Goal: Navigation & Orientation: Find specific page/section

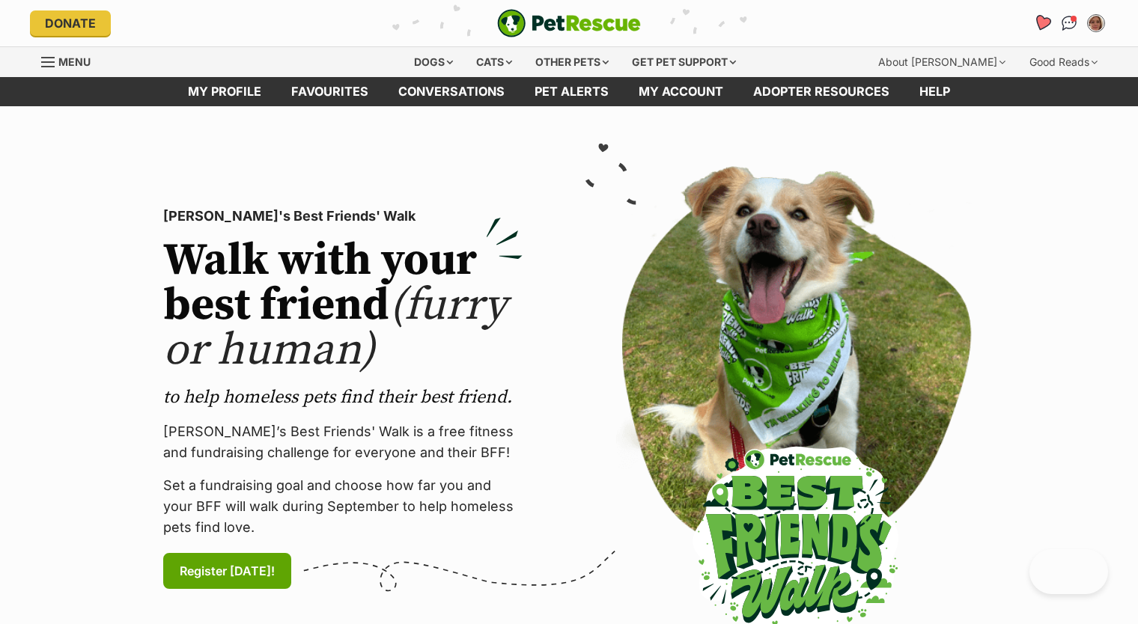
click at [1037, 19] on icon "Favourites" at bounding box center [1042, 22] width 18 height 17
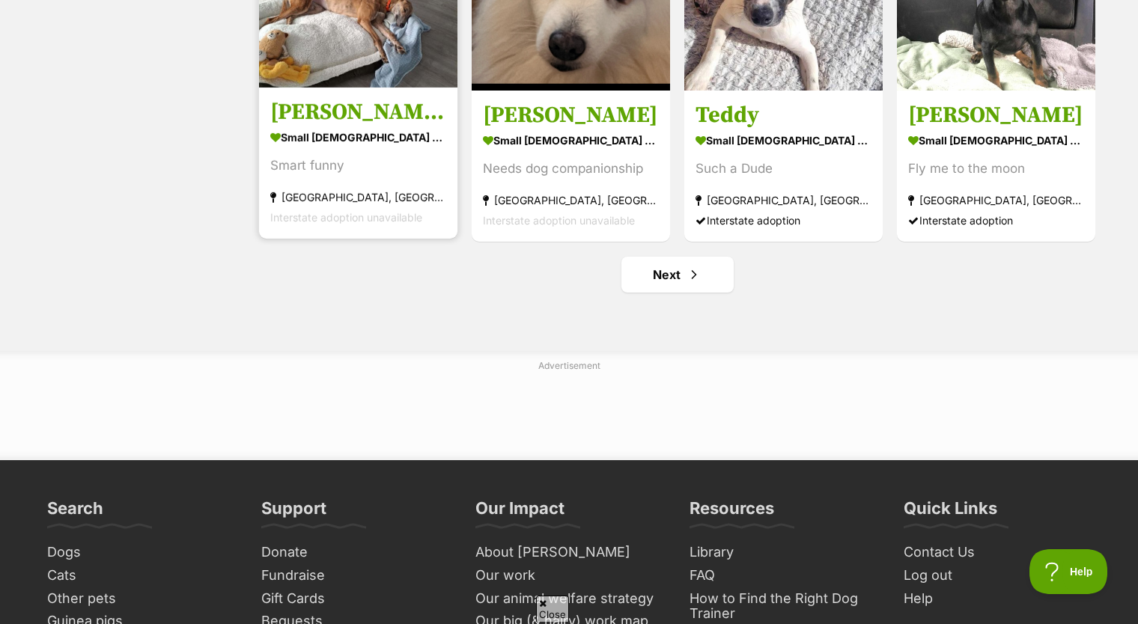
scroll to position [1872, 0]
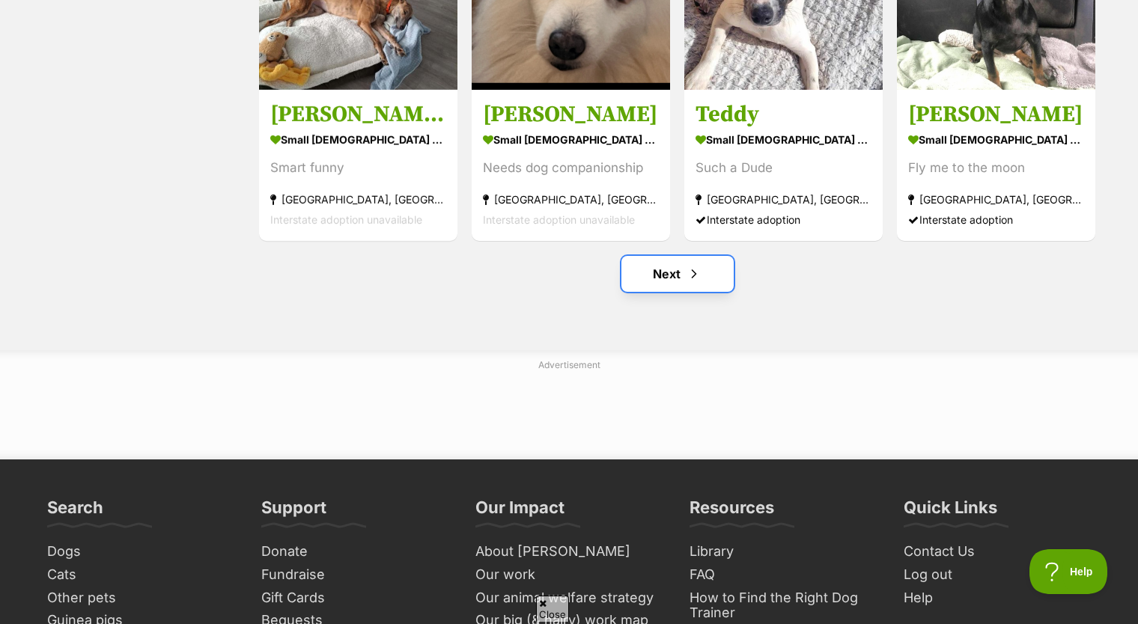
click at [697, 272] on span "Next page" at bounding box center [694, 274] width 15 height 18
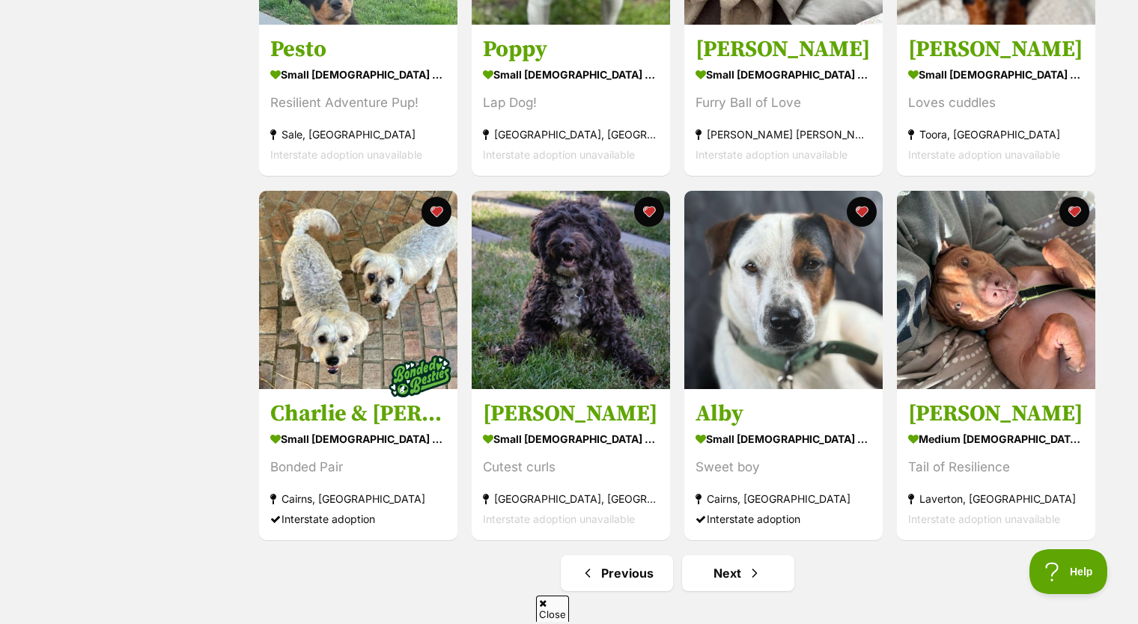
scroll to position [1872, 0]
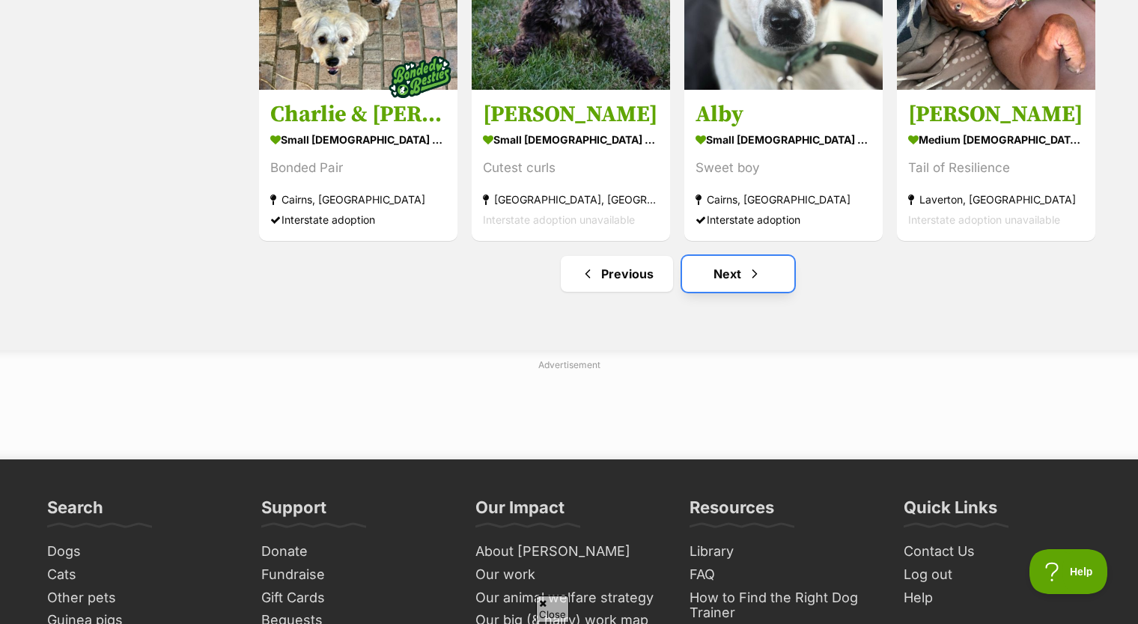
click at [775, 262] on link "Next" at bounding box center [738, 274] width 112 height 36
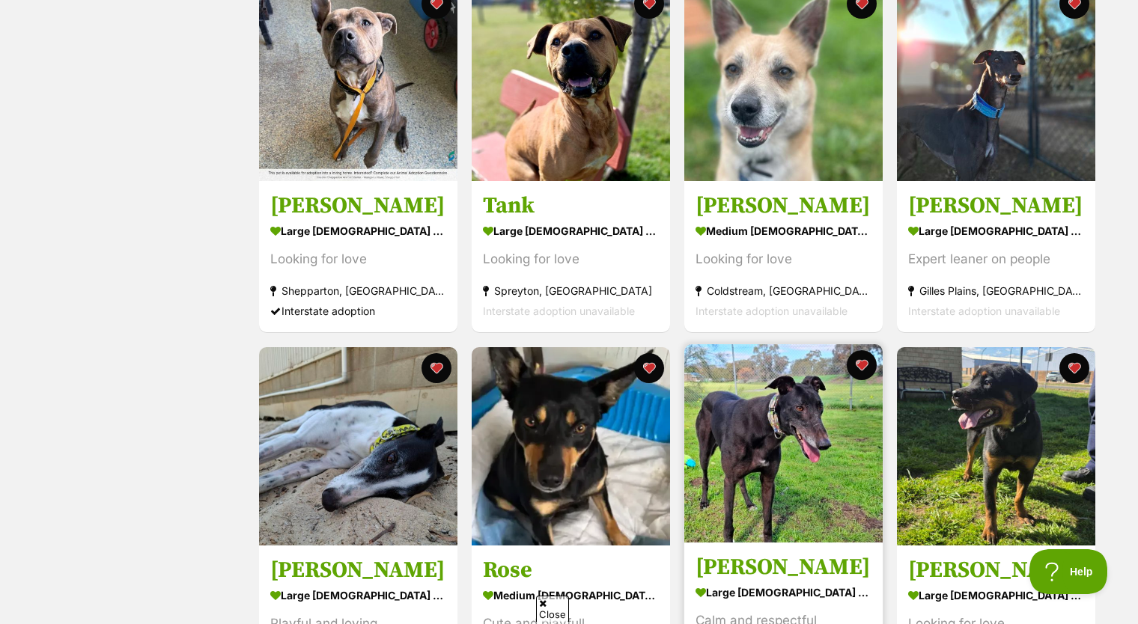
scroll to position [1572, 0]
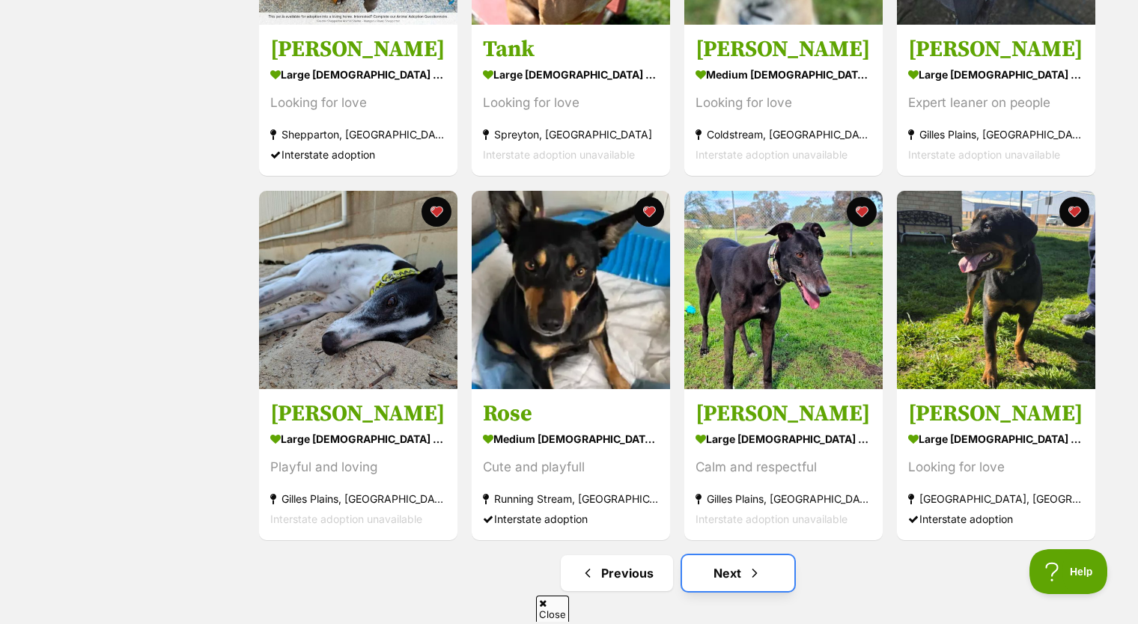
click at [709, 570] on link "Next" at bounding box center [738, 574] width 112 height 36
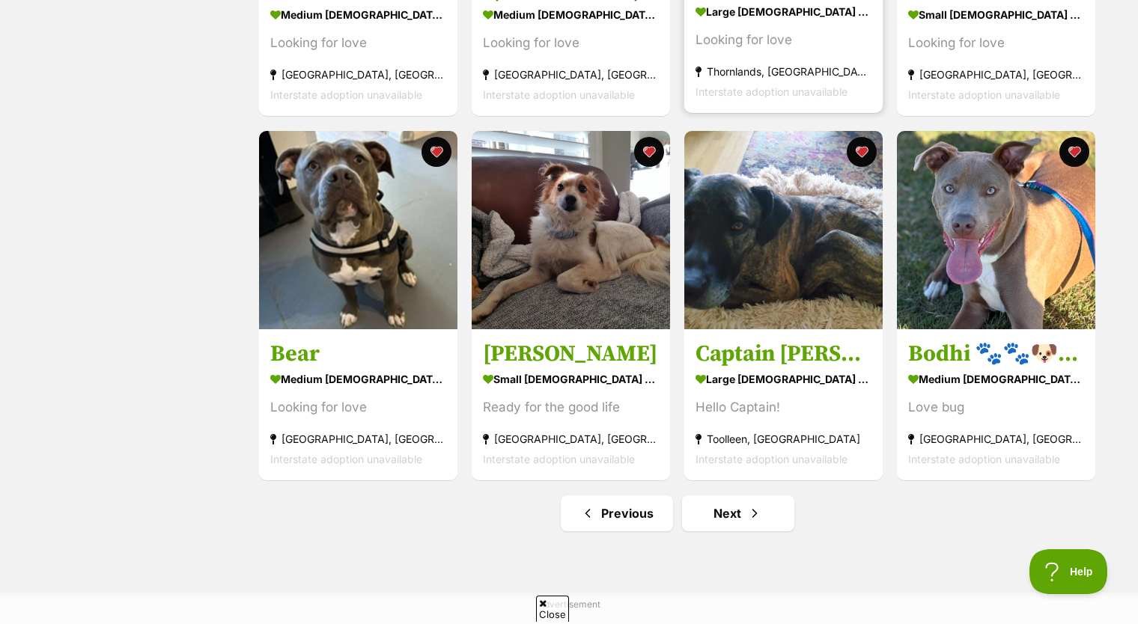
scroll to position [1647, 0]
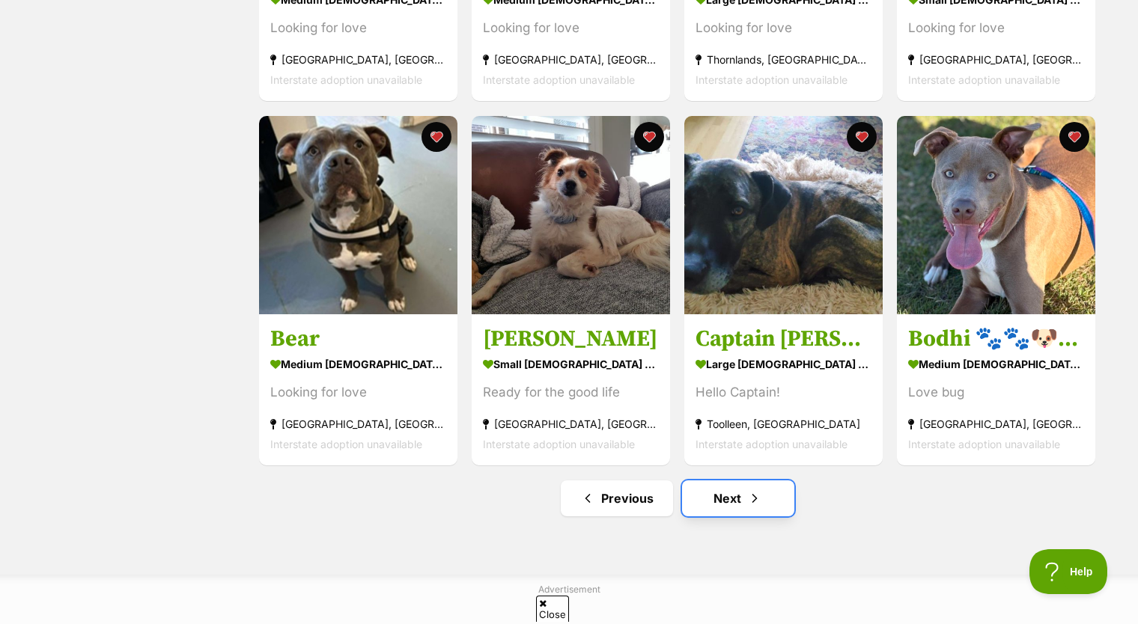
click at [748, 508] on span "Next page" at bounding box center [754, 499] width 15 height 18
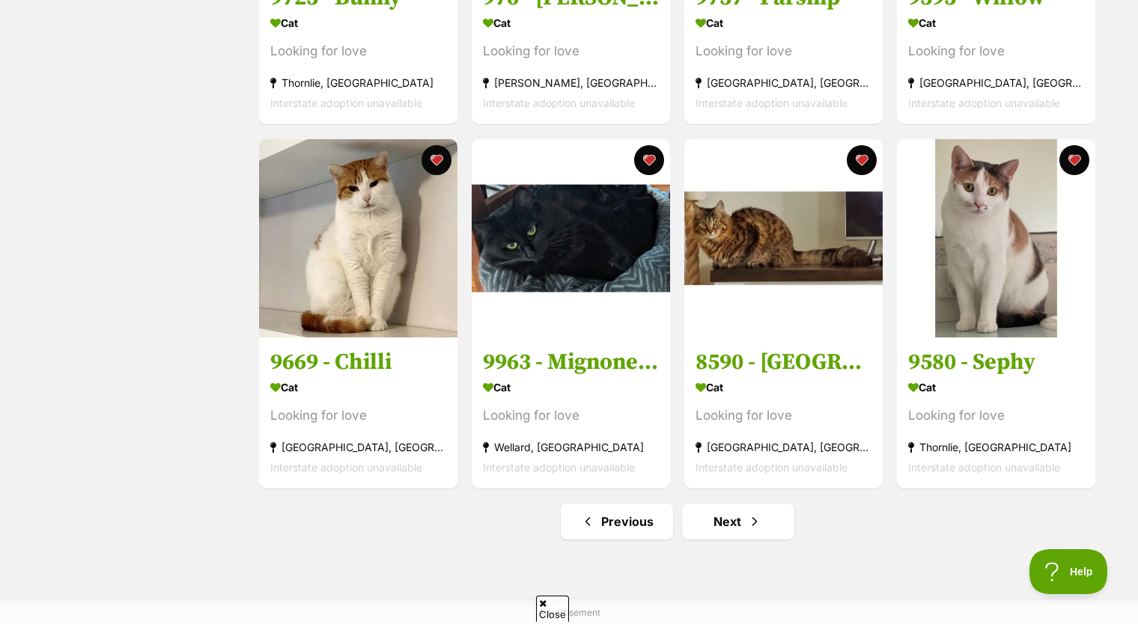
scroll to position [1797, 0]
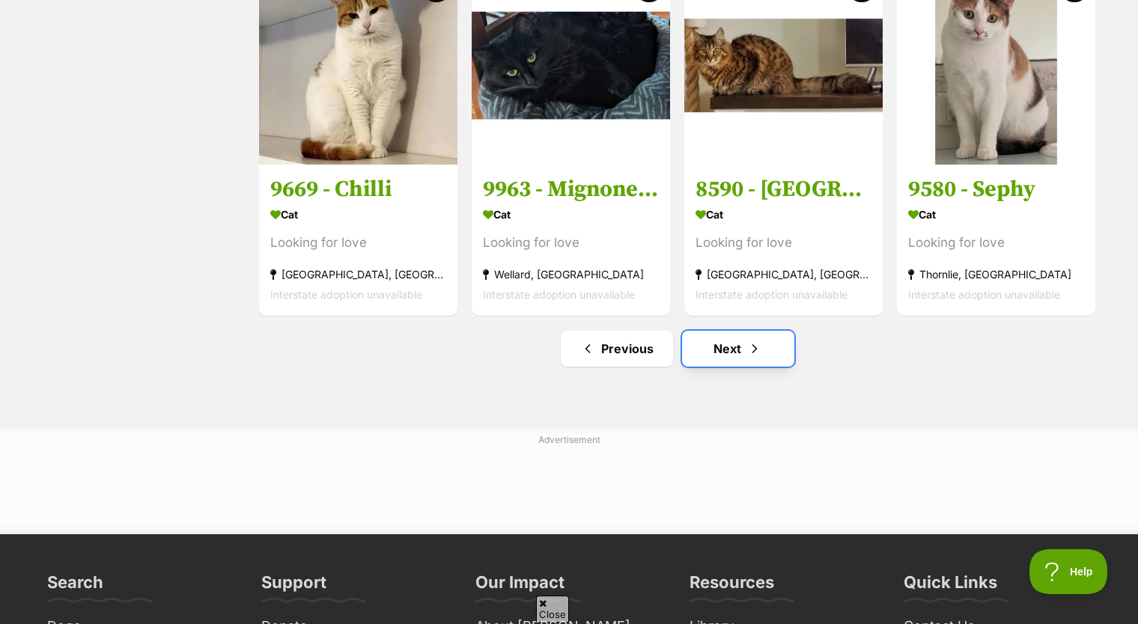
click at [711, 342] on link "Next" at bounding box center [738, 349] width 112 height 36
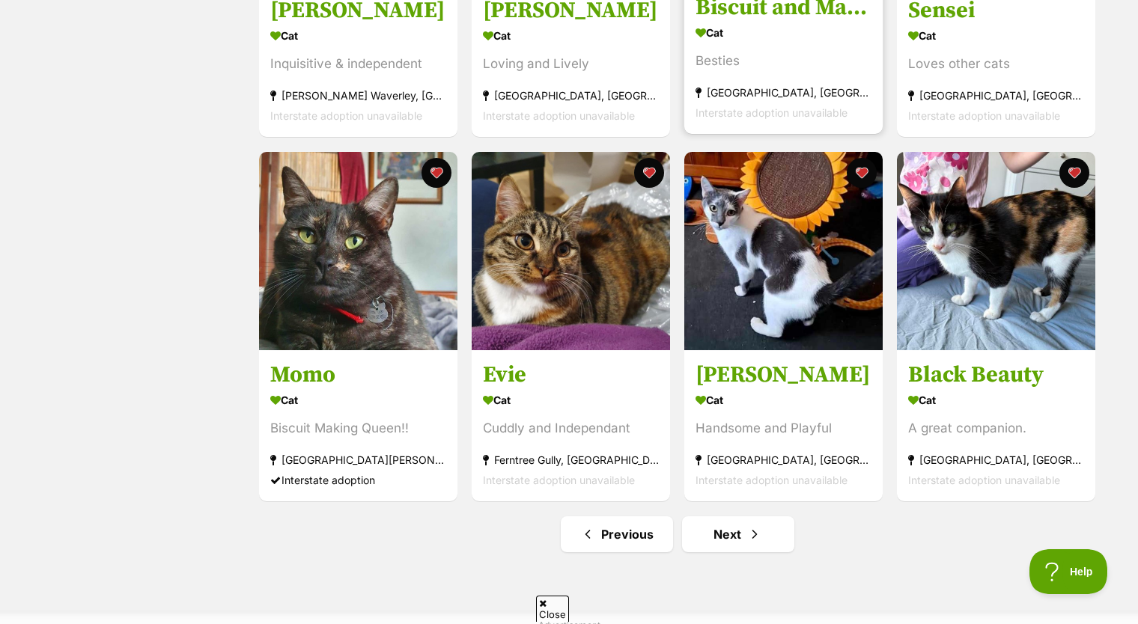
scroll to position [1722, 0]
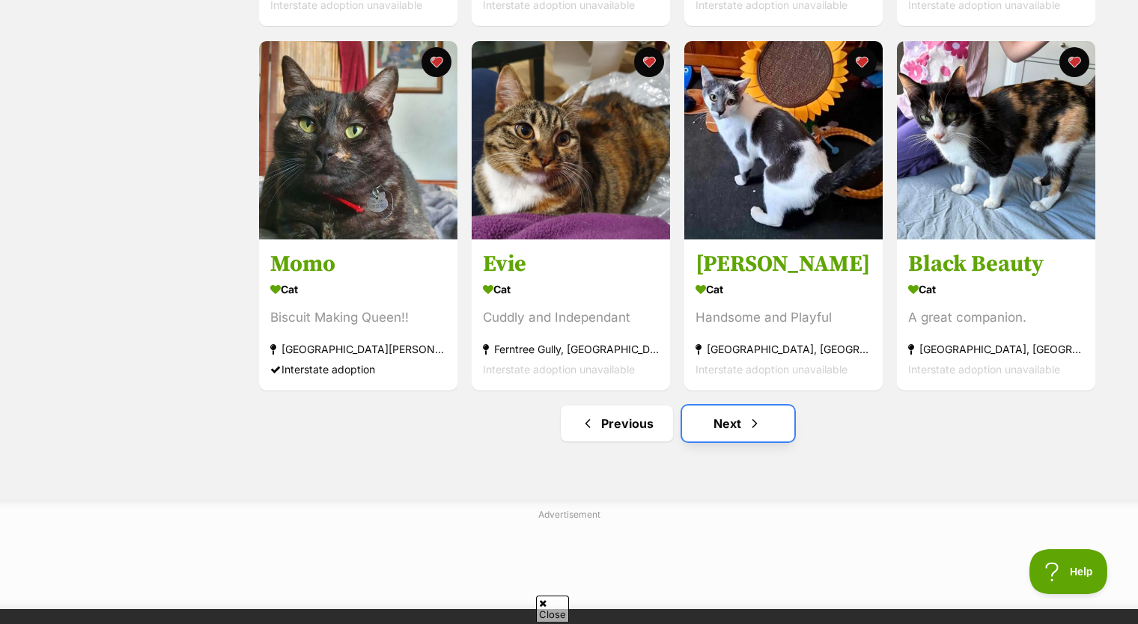
click at [752, 437] on link "Next" at bounding box center [738, 424] width 112 height 36
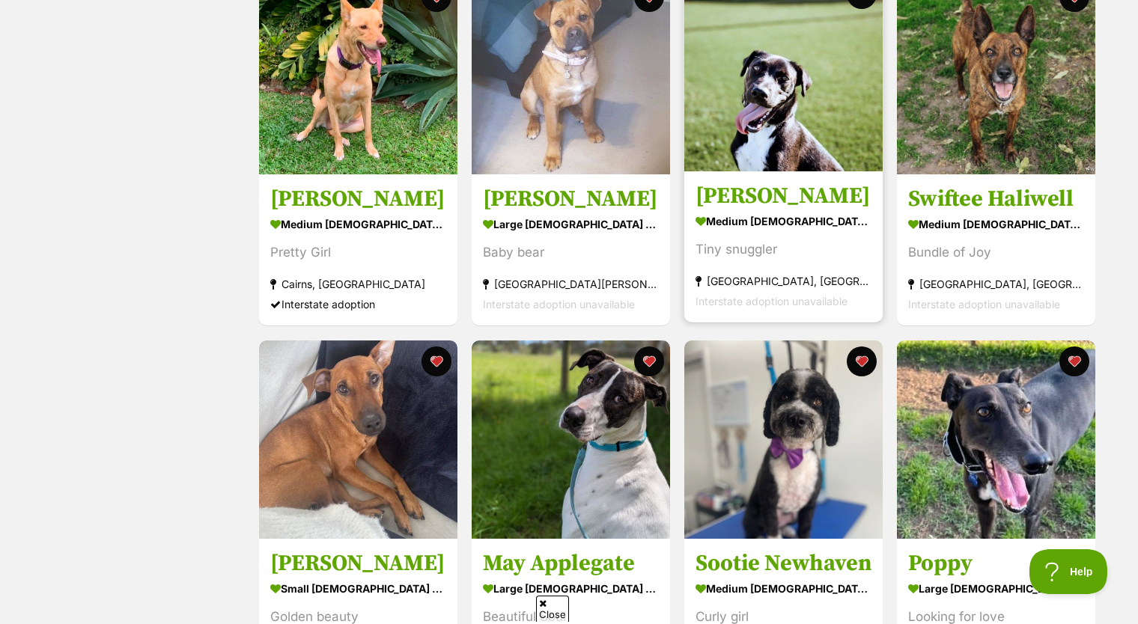
scroll to position [1797, 0]
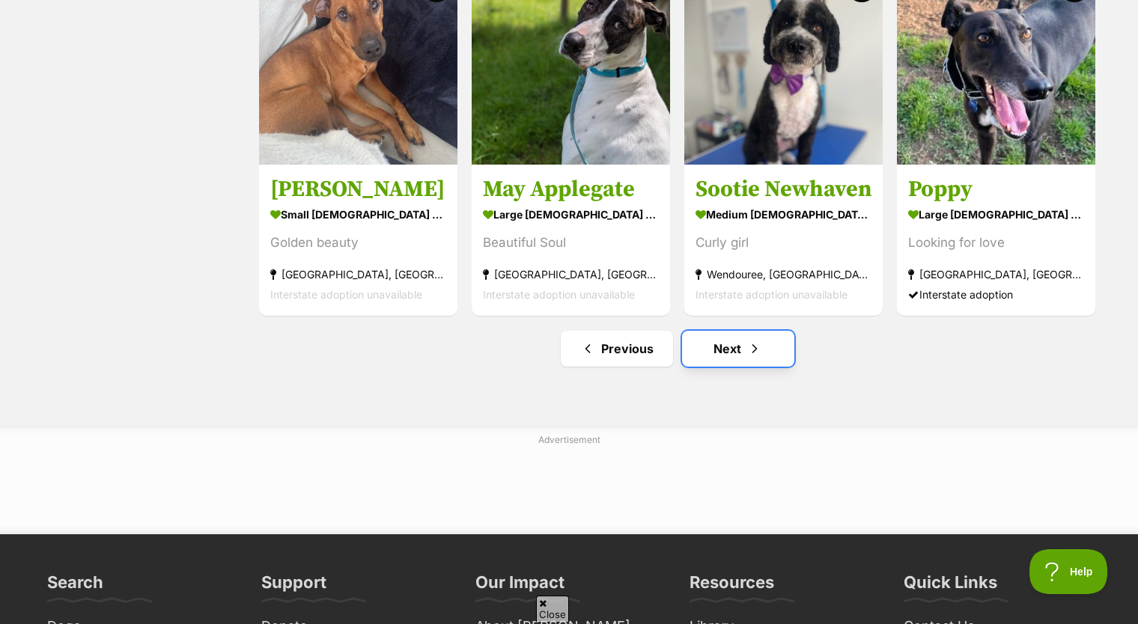
click at [726, 353] on link "Next" at bounding box center [738, 349] width 112 height 36
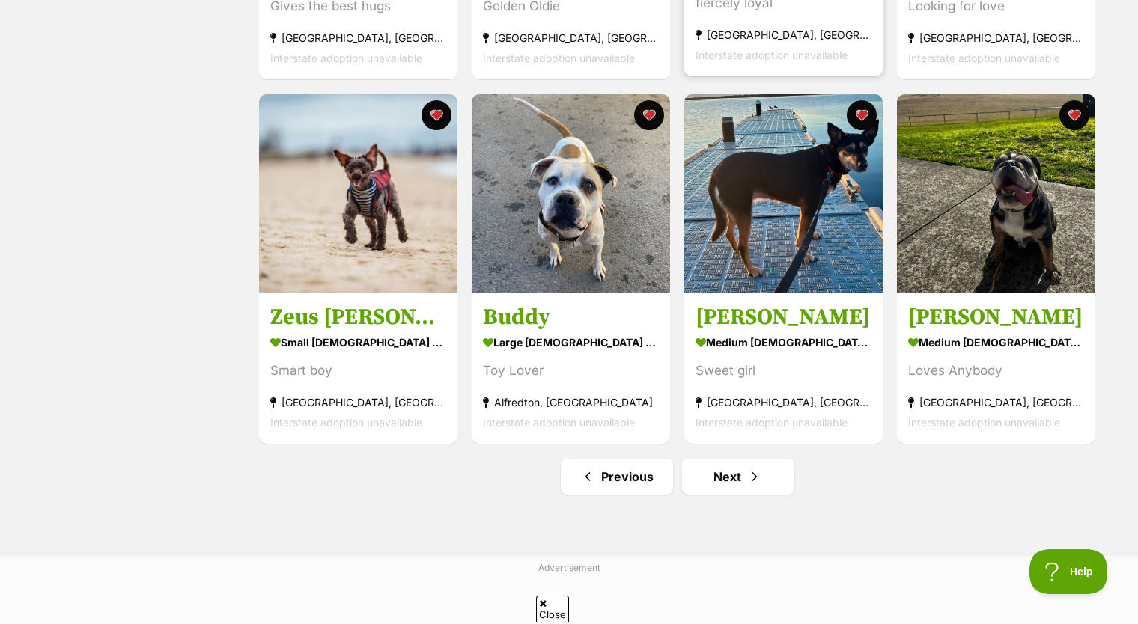
scroll to position [1797, 0]
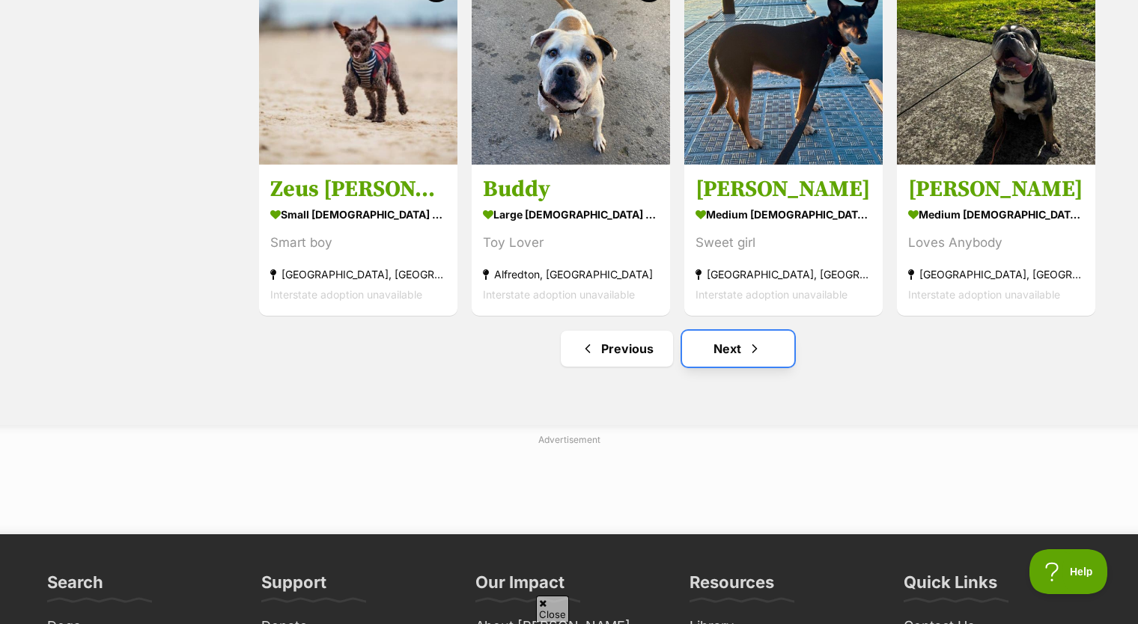
click at [744, 362] on link "Next" at bounding box center [738, 349] width 112 height 36
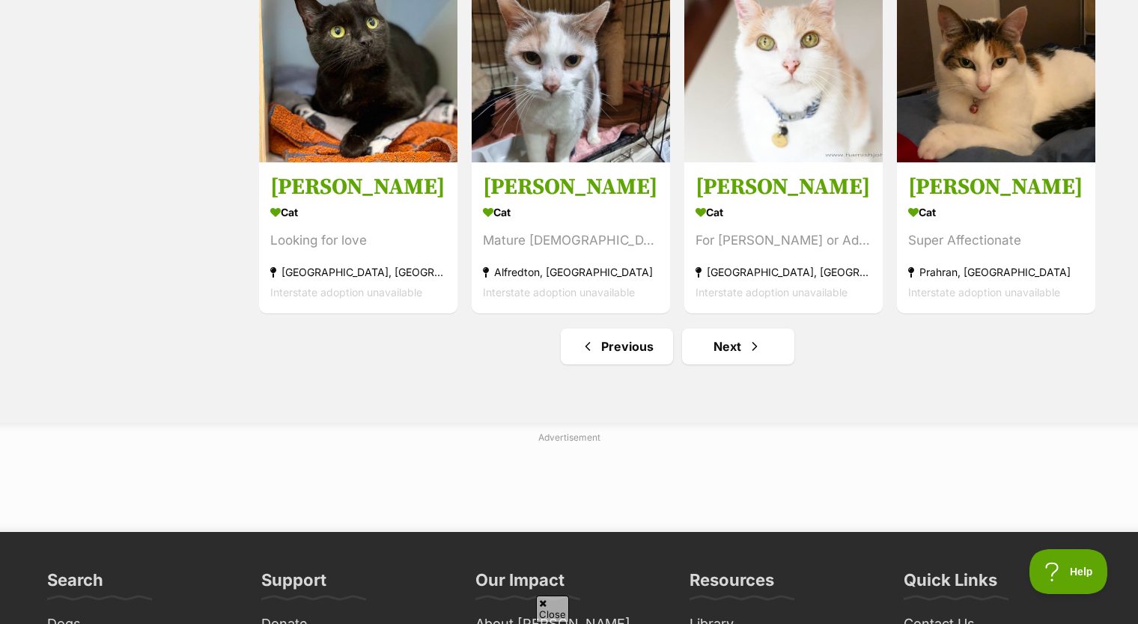
scroll to position [1872, 0]
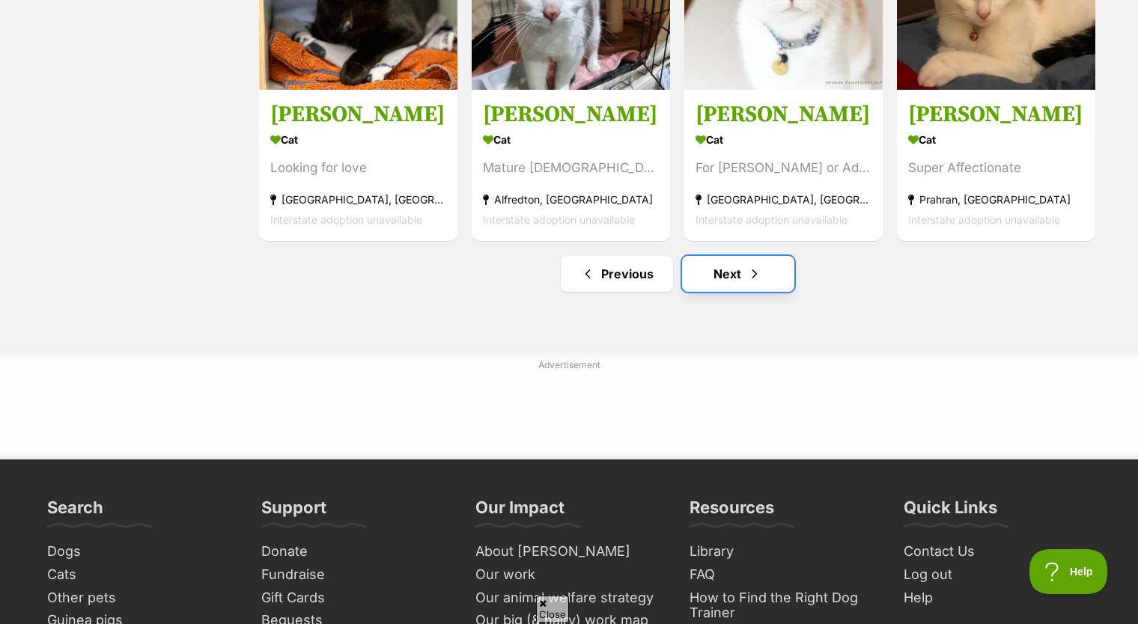
click at [721, 286] on link "Next" at bounding box center [738, 274] width 112 height 36
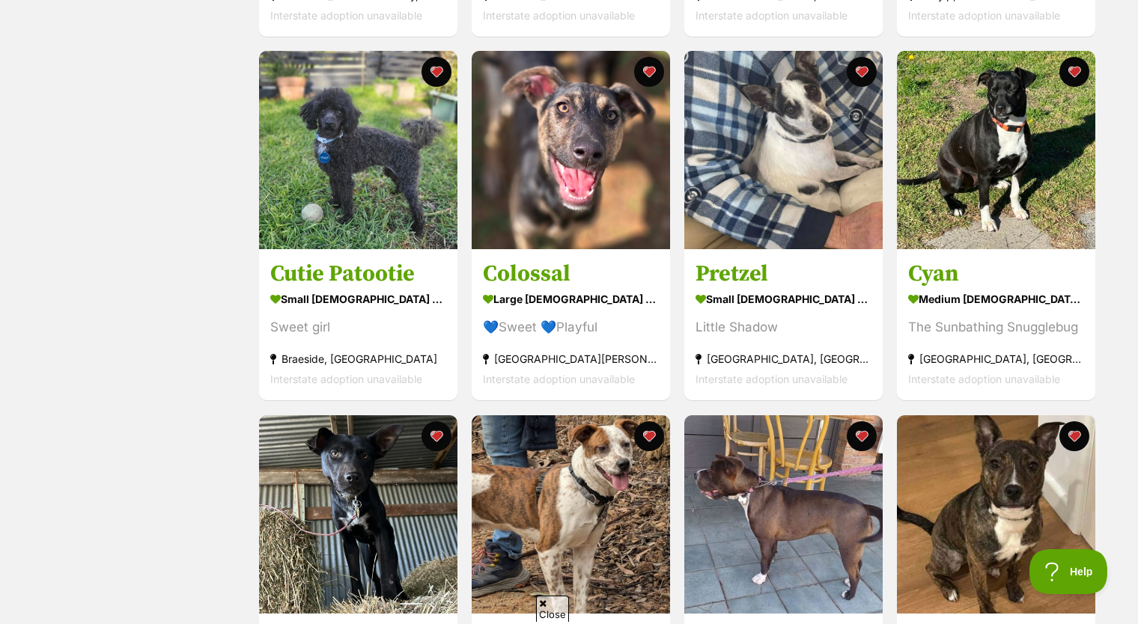
scroll to position [1647, 0]
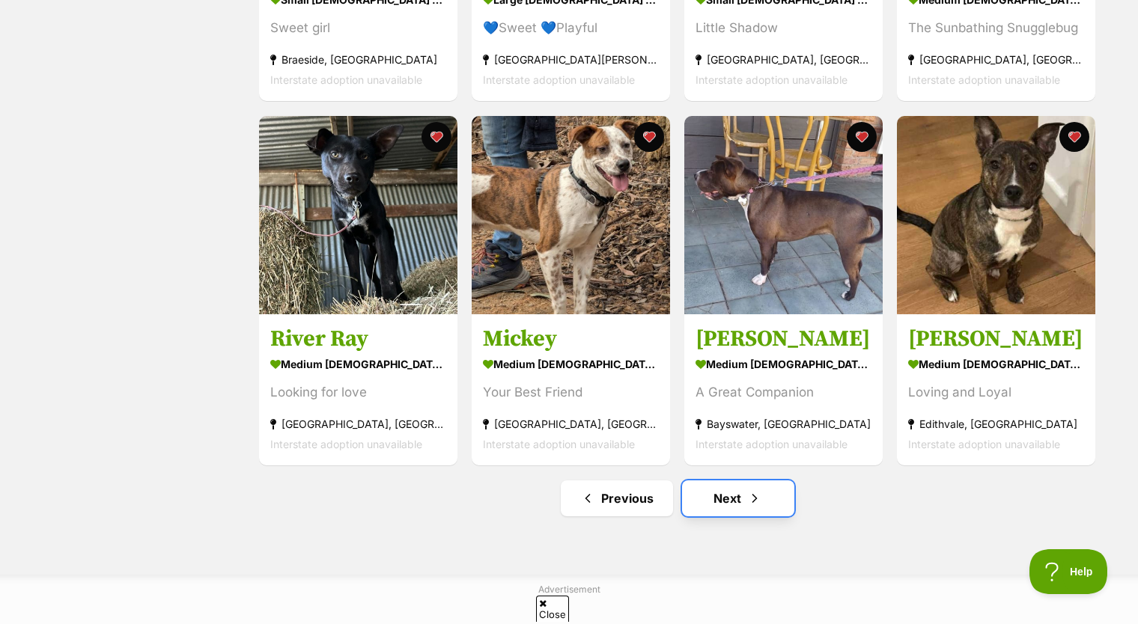
click at [726, 507] on link "Next" at bounding box center [738, 499] width 112 height 36
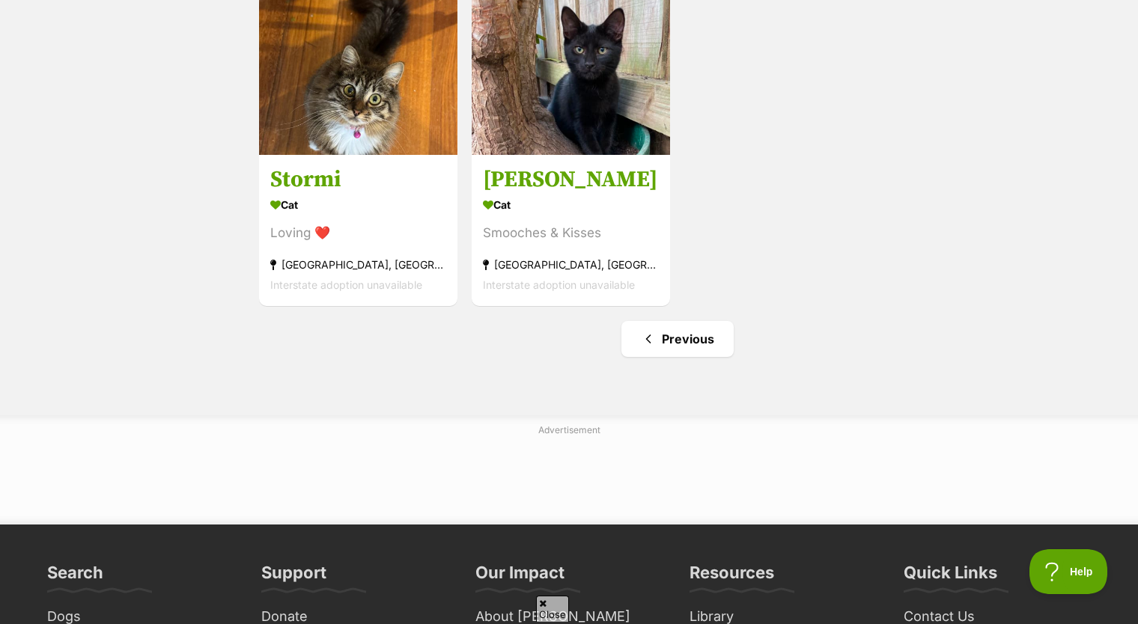
scroll to position [1872, 0]
